Goal: Check status: Check status

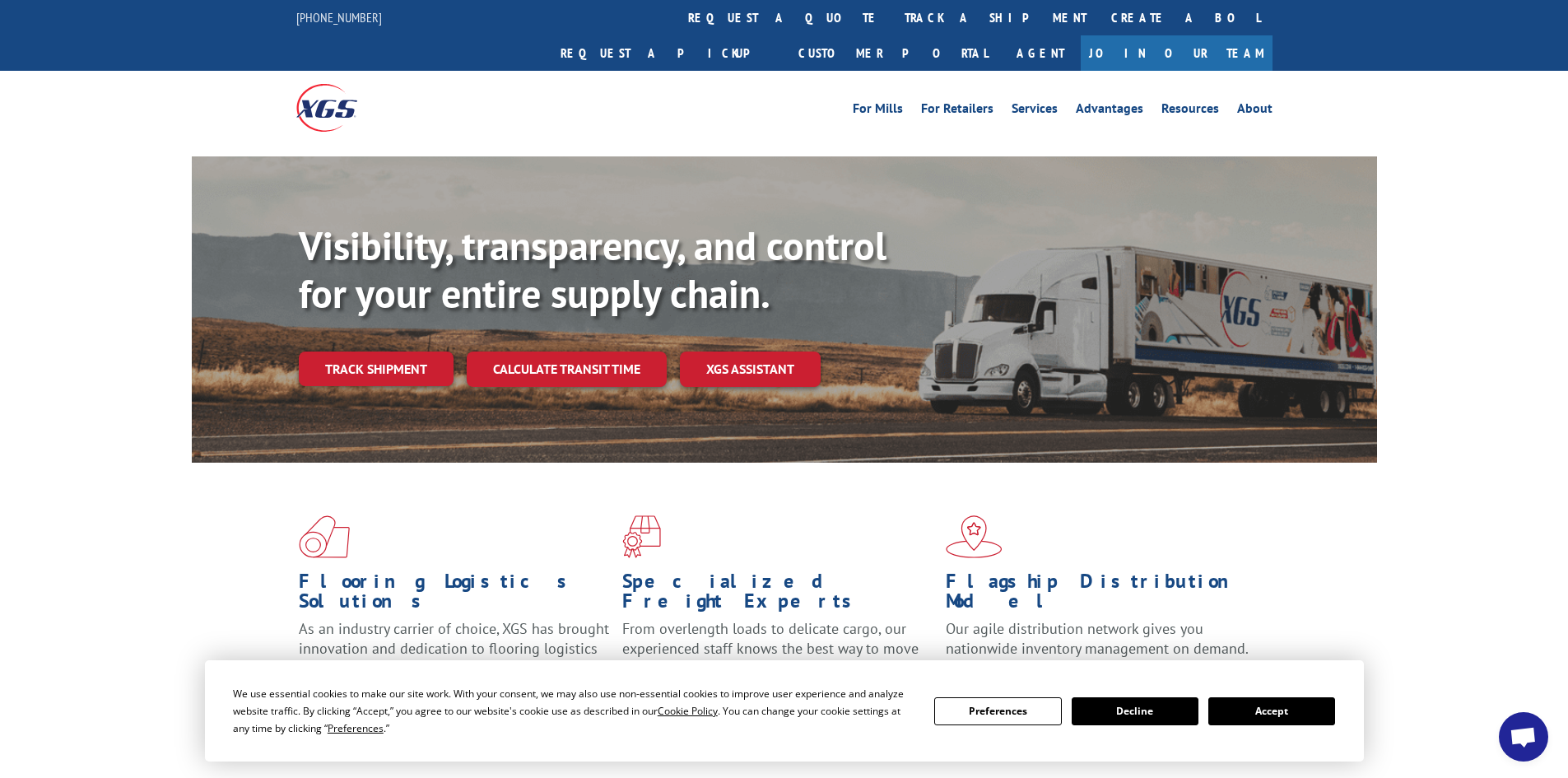
click at [1247, 706] on button "Accept" at bounding box center [1271, 712] width 127 height 28
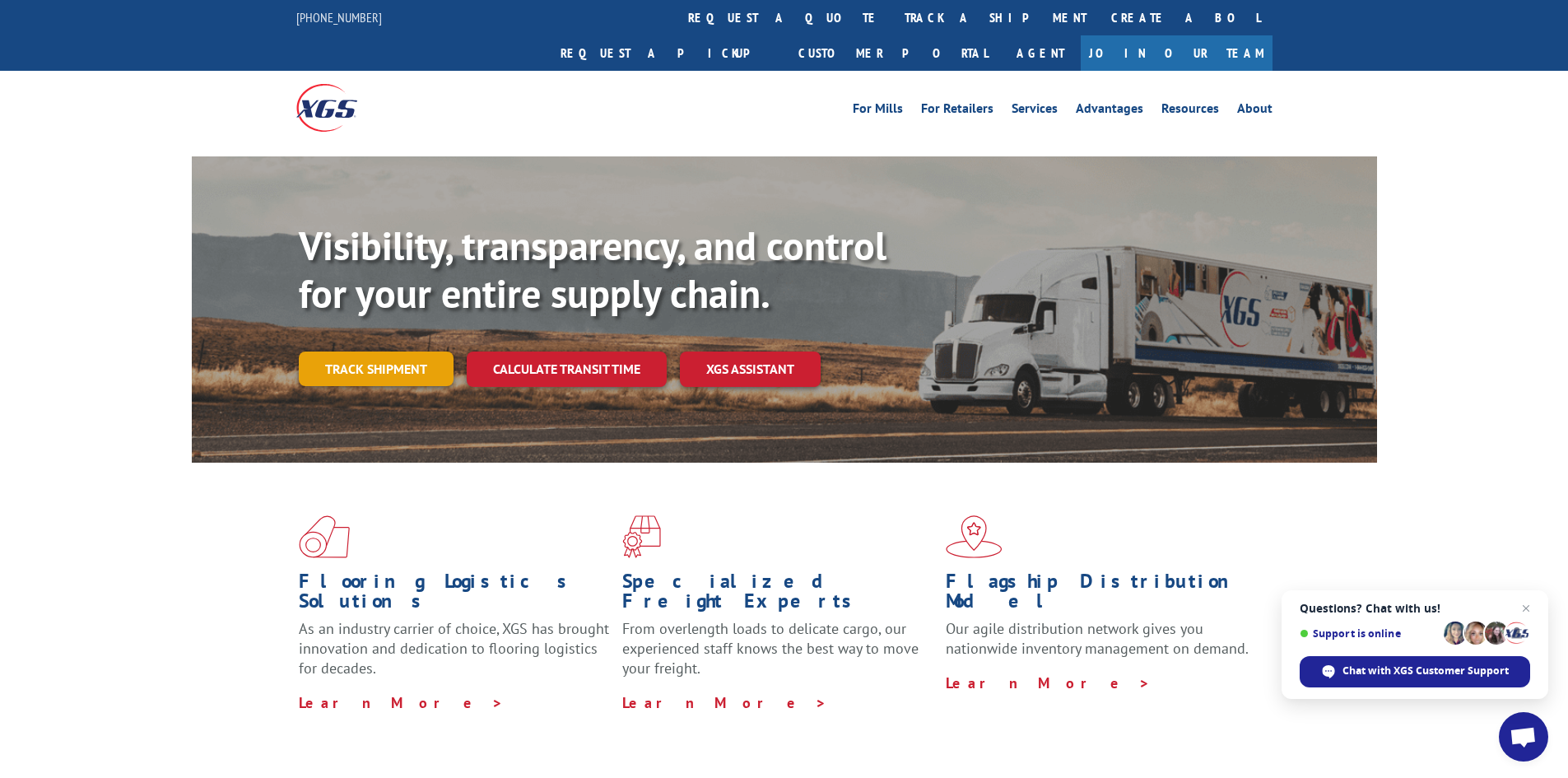
click at [358, 352] on link "Track shipment" at bounding box center [377, 369] width 155 height 35
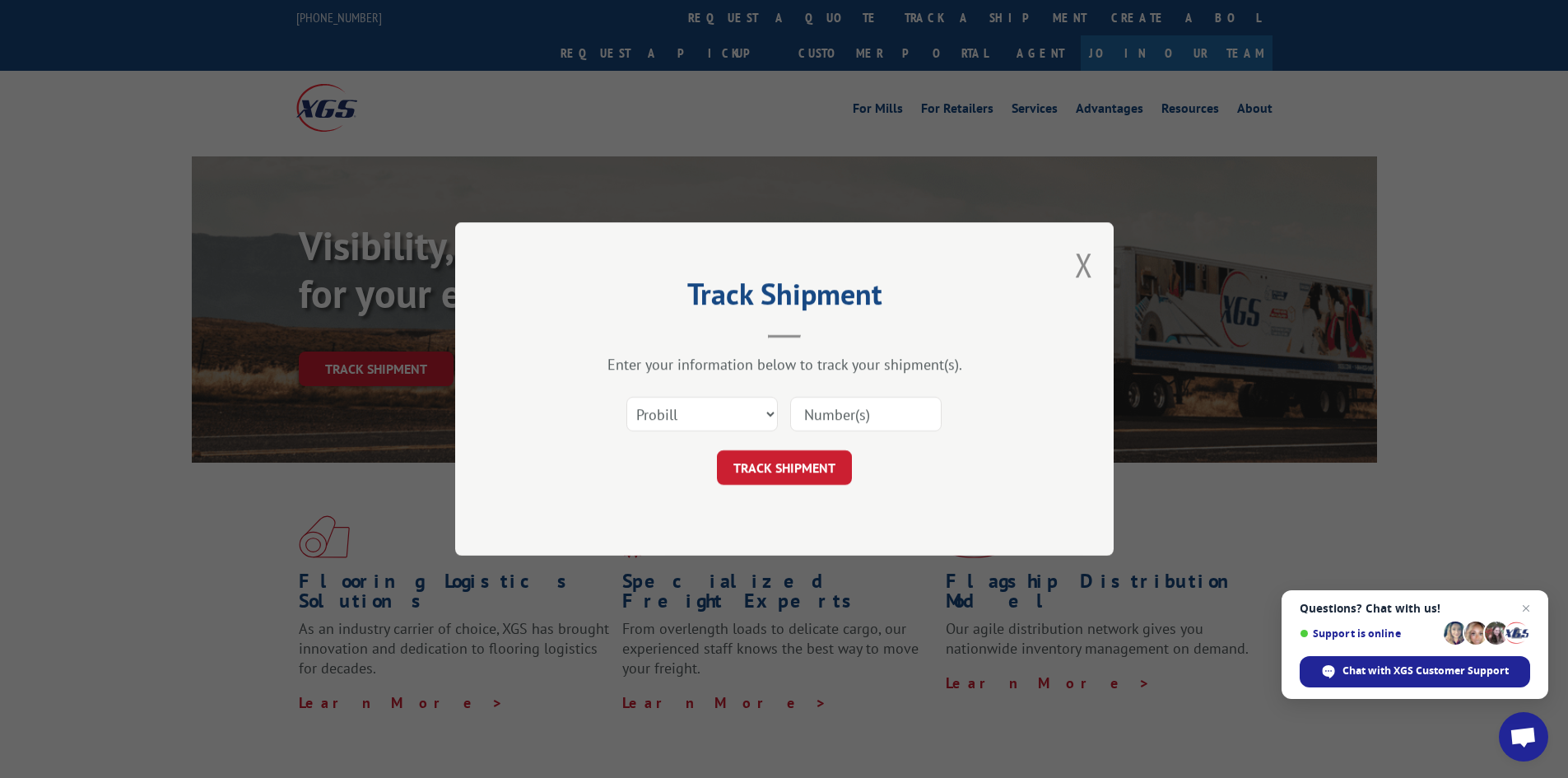
click at [811, 419] on input at bounding box center [866, 414] width 152 height 35
type input "17617620"
click at [789, 464] on button "TRACK SHIPMENT" at bounding box center [784, 467] width 135 height 35
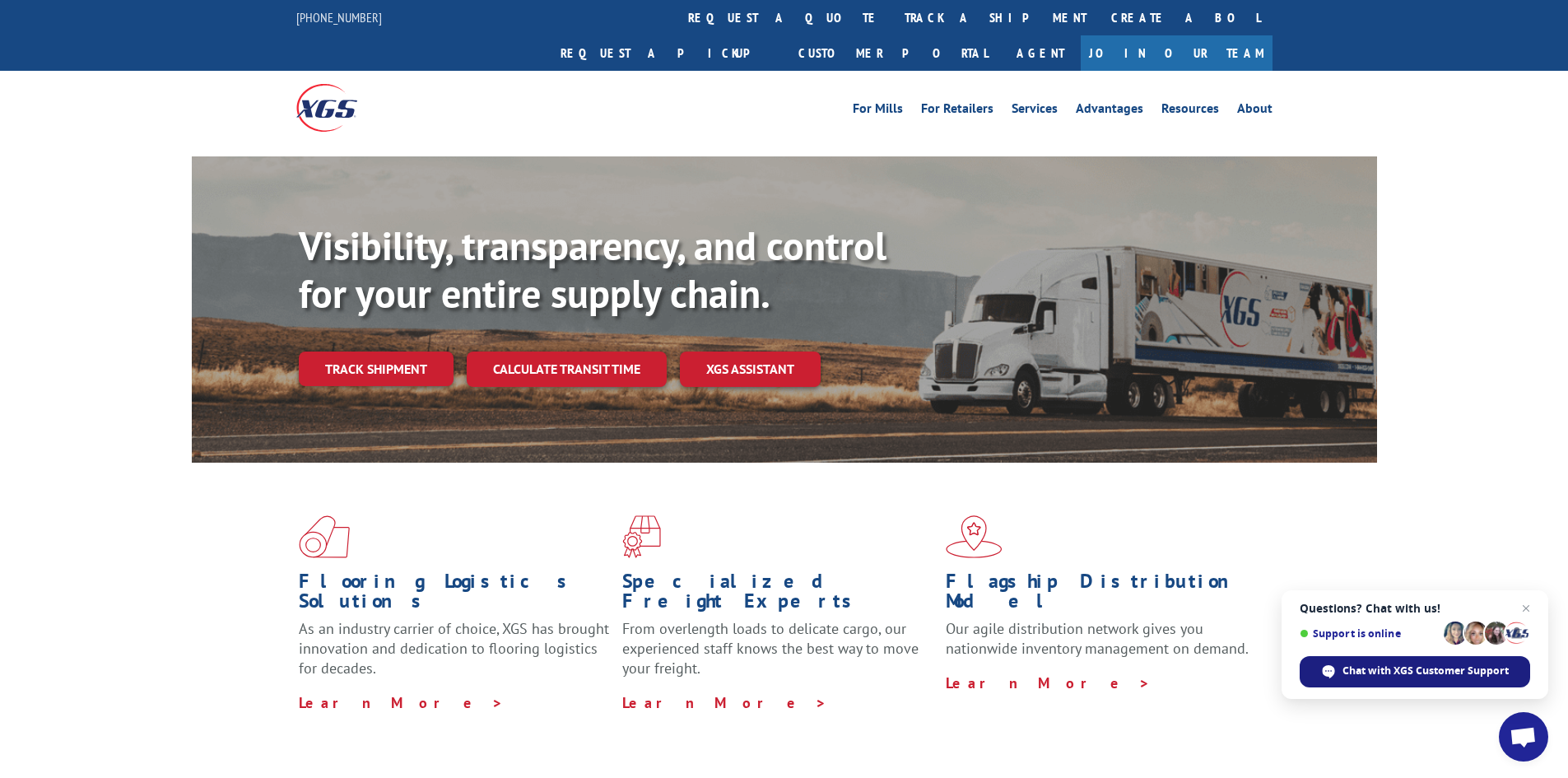
click at [1359, 666] on span "Chat with XGS Customer Support" at bounding box center [1425, 671] width 166 height 15
